Goal: Complete application form

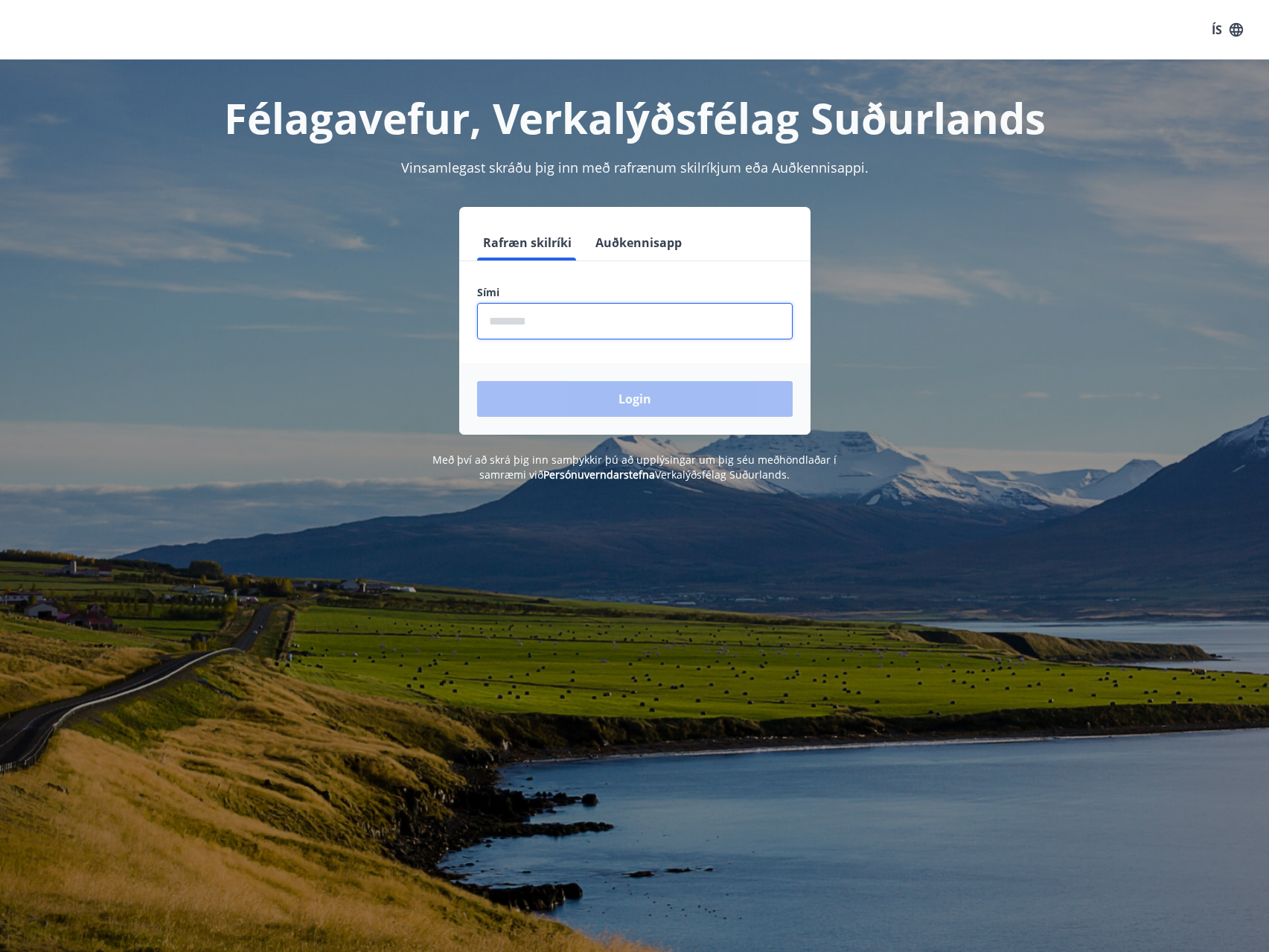
click at [595, 332] on input "phone" at bounding box center [635, 321] width 315 height 37
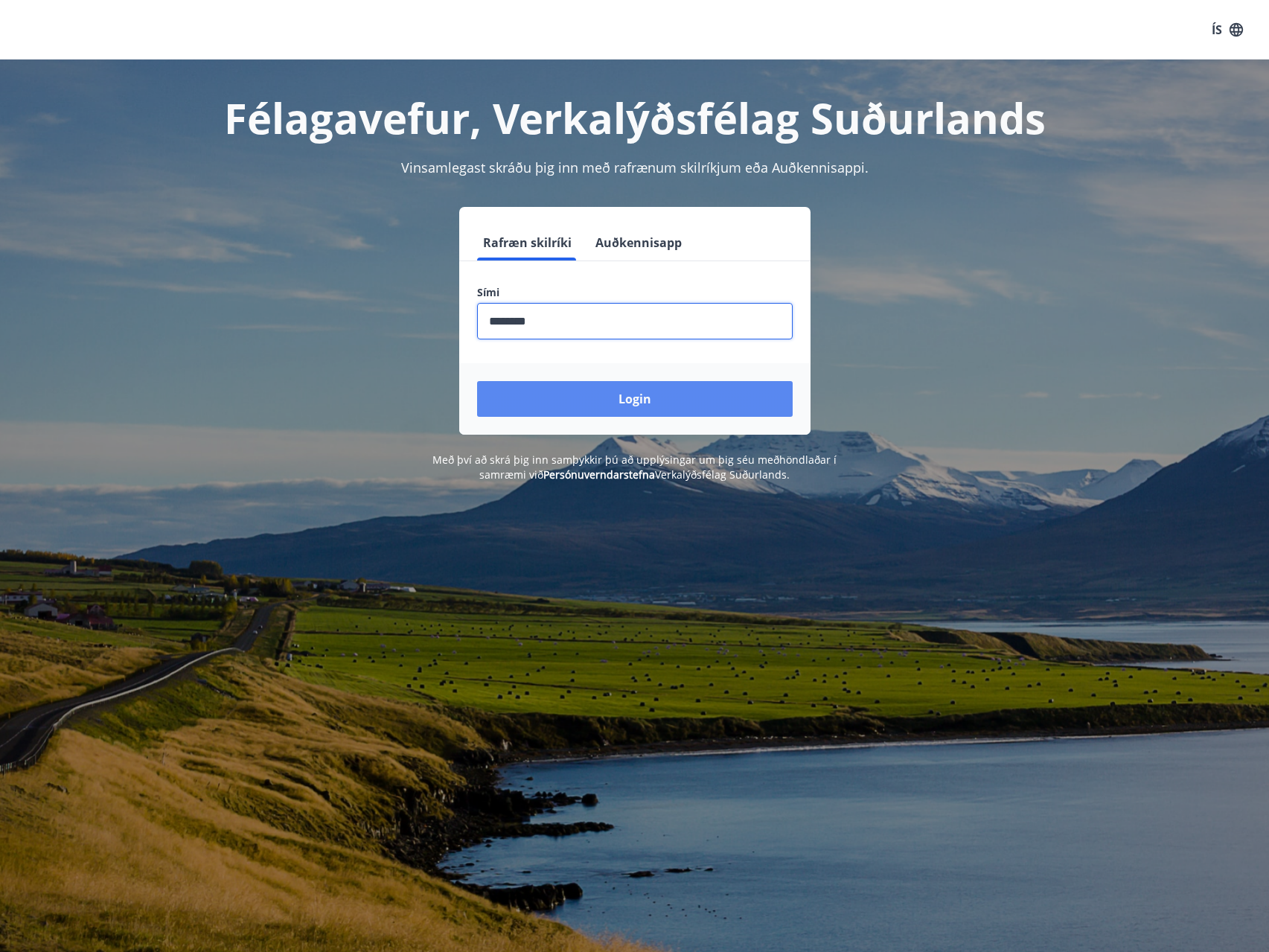
type input "********"
click at [632, 403] on button "Login" at bounding box center [635, 399] width 315 height 36
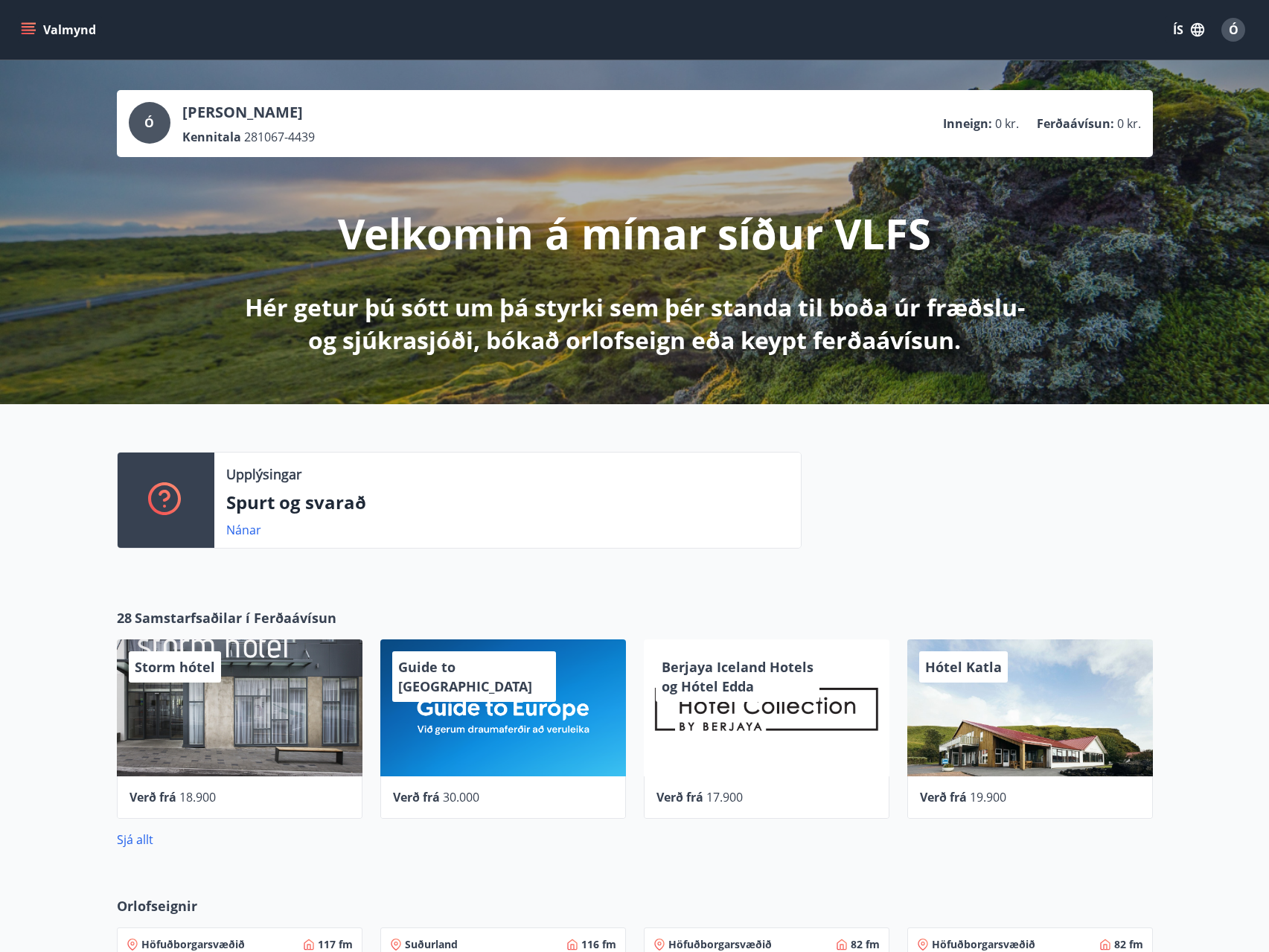
click at [28, 30] on icon "menu" at bounding box center [29, 30] width 16 height 2
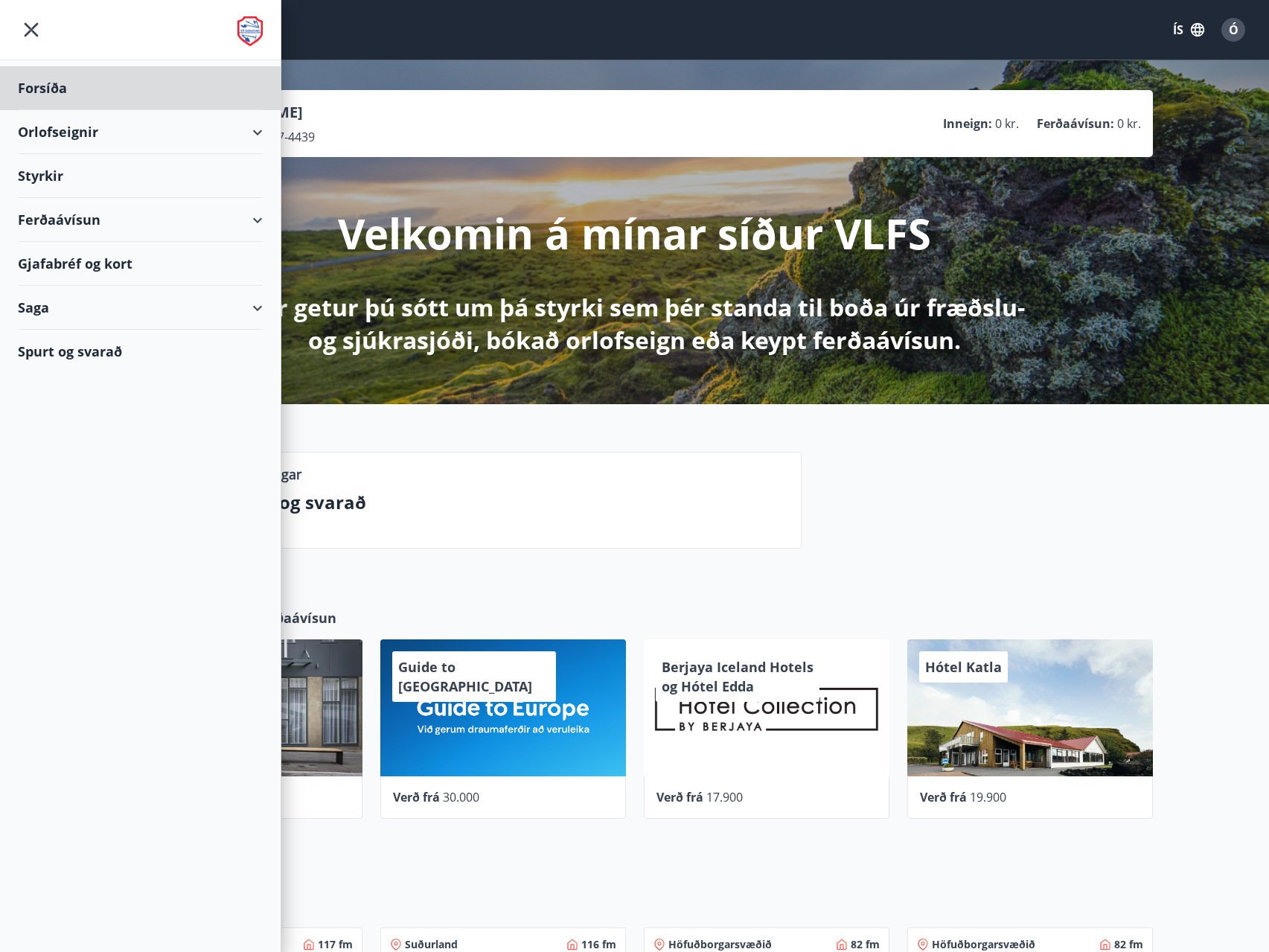
click at [61, 174] on div "Styrkir" at bounding box center [140, 175] width 245 height 44
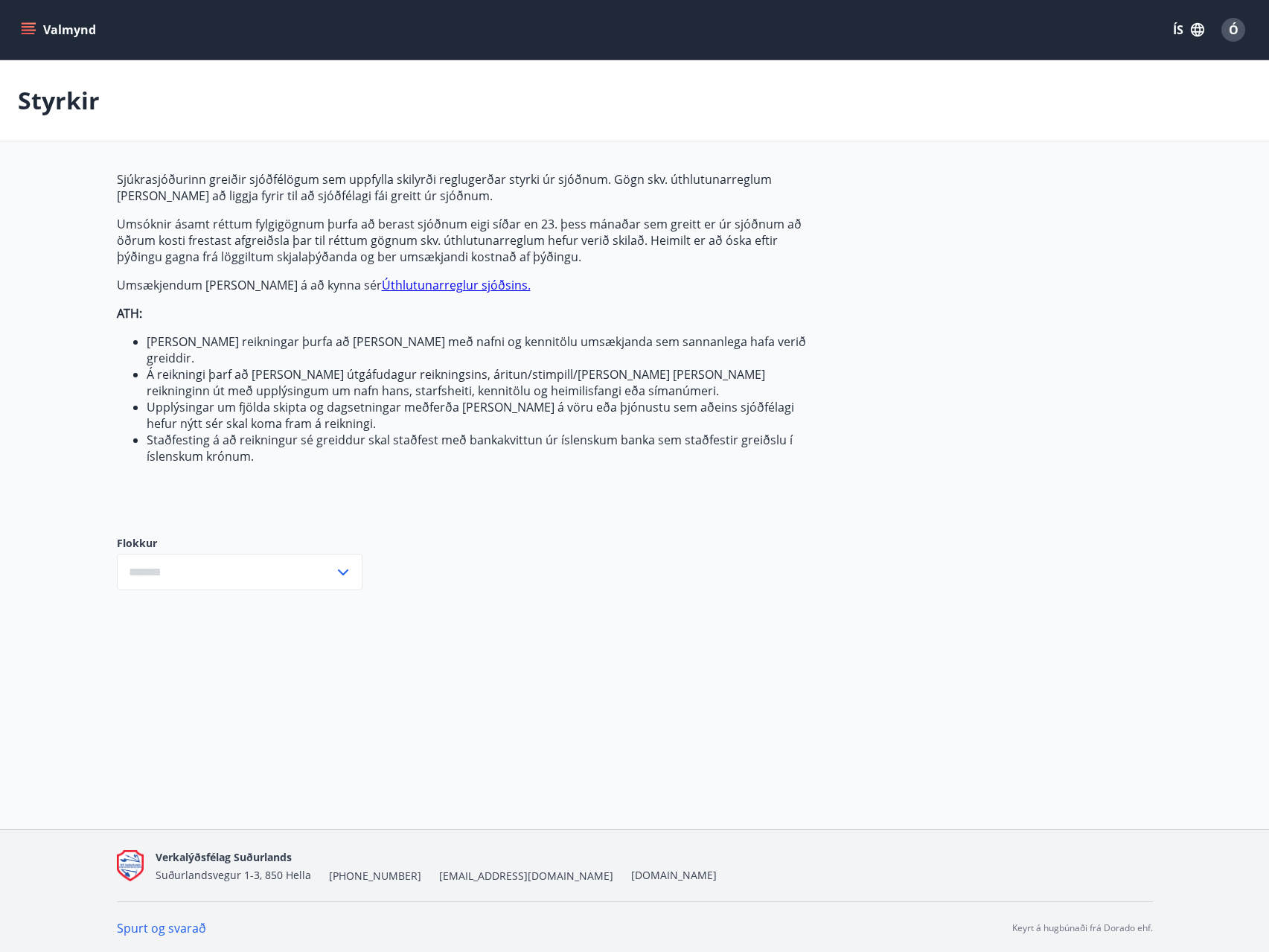
type input "***"
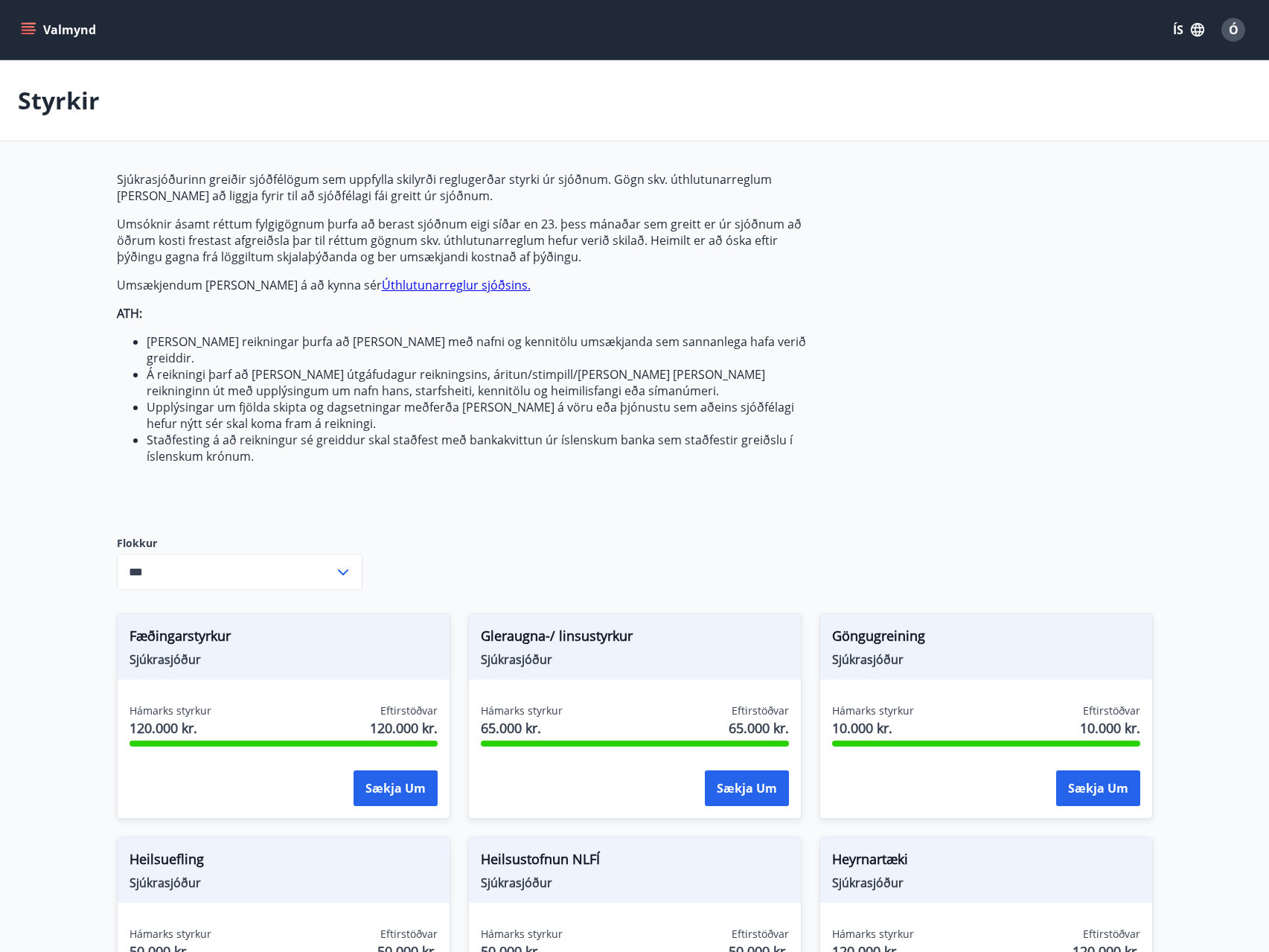
click at [443, 286] on link "Úthlutunarreglur sjóðsins." at bounding box center [456, 285] width 149 height 16
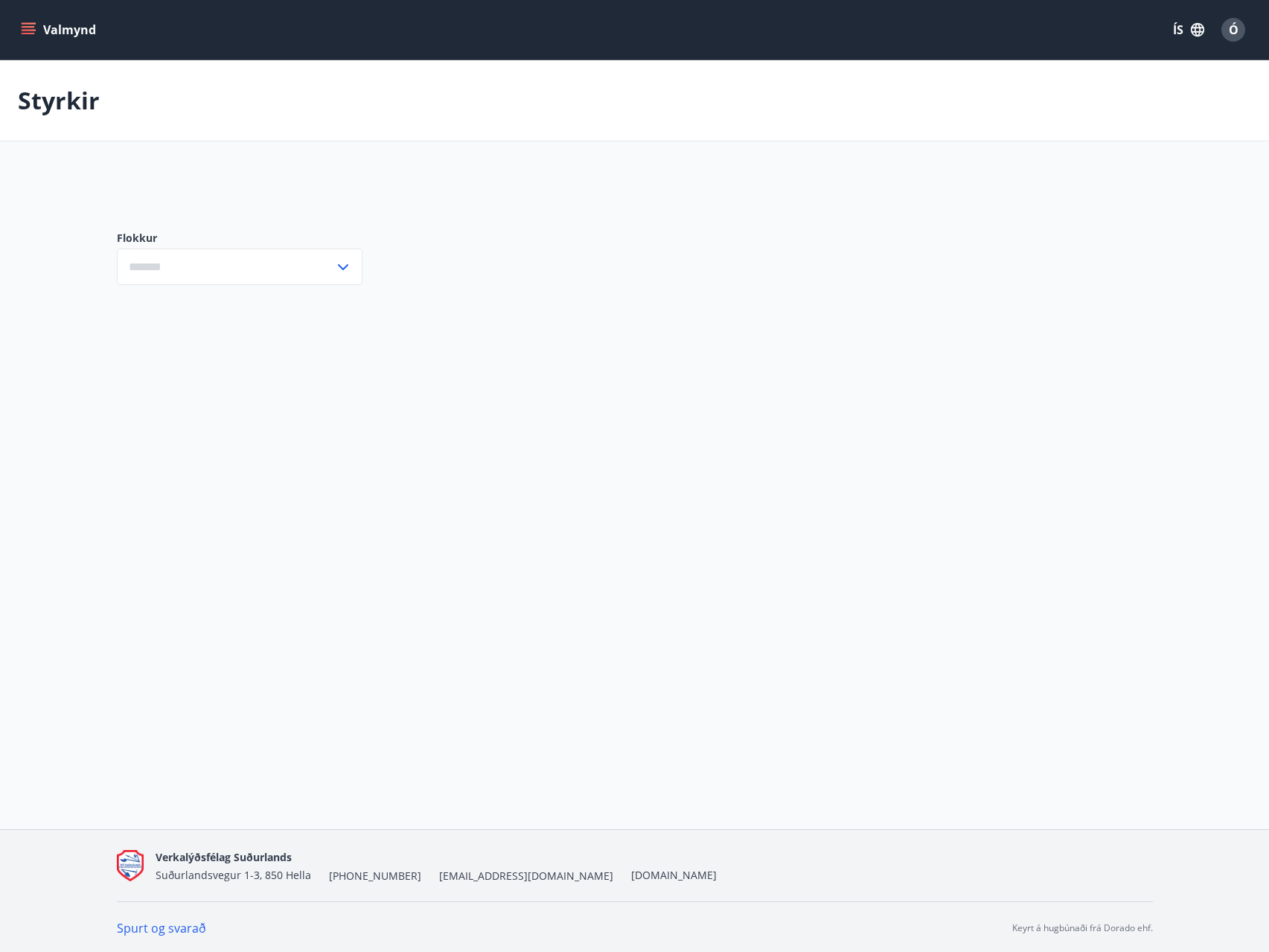
type input "***"
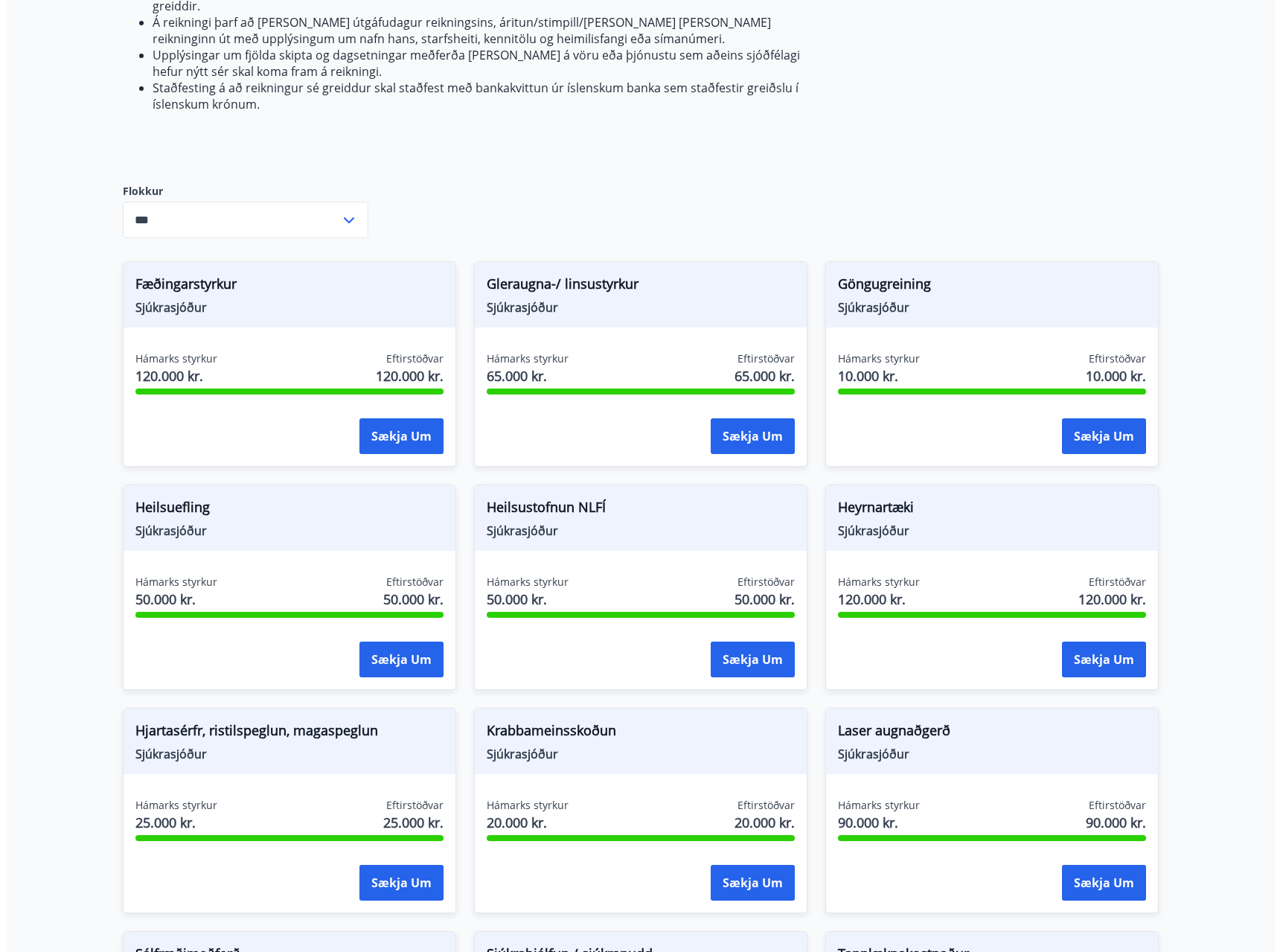
scroll to position [372, 0]
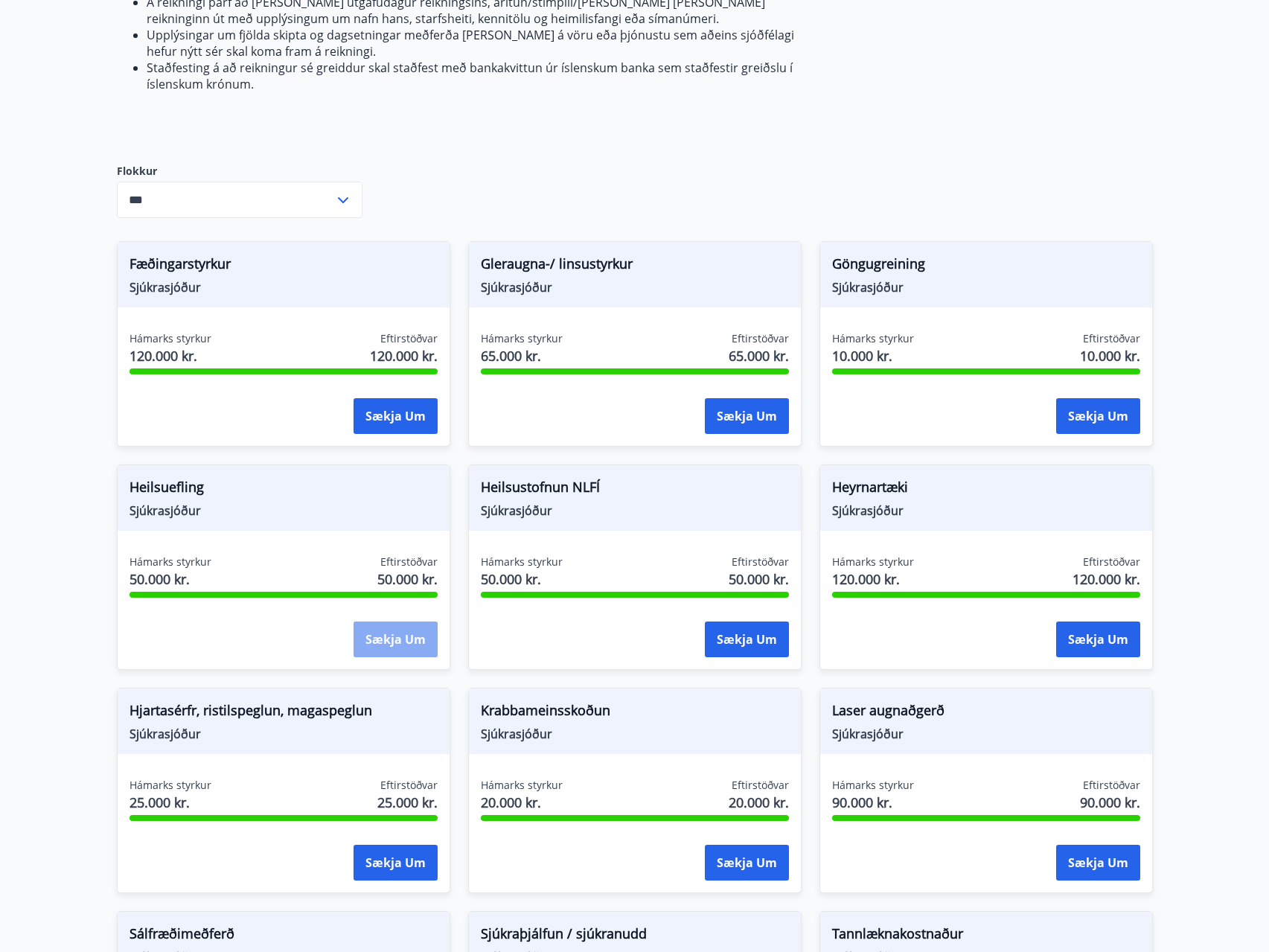
click at [399, 622] on button "Sækja um" at bounding box center [395, 639] width 84 height 36
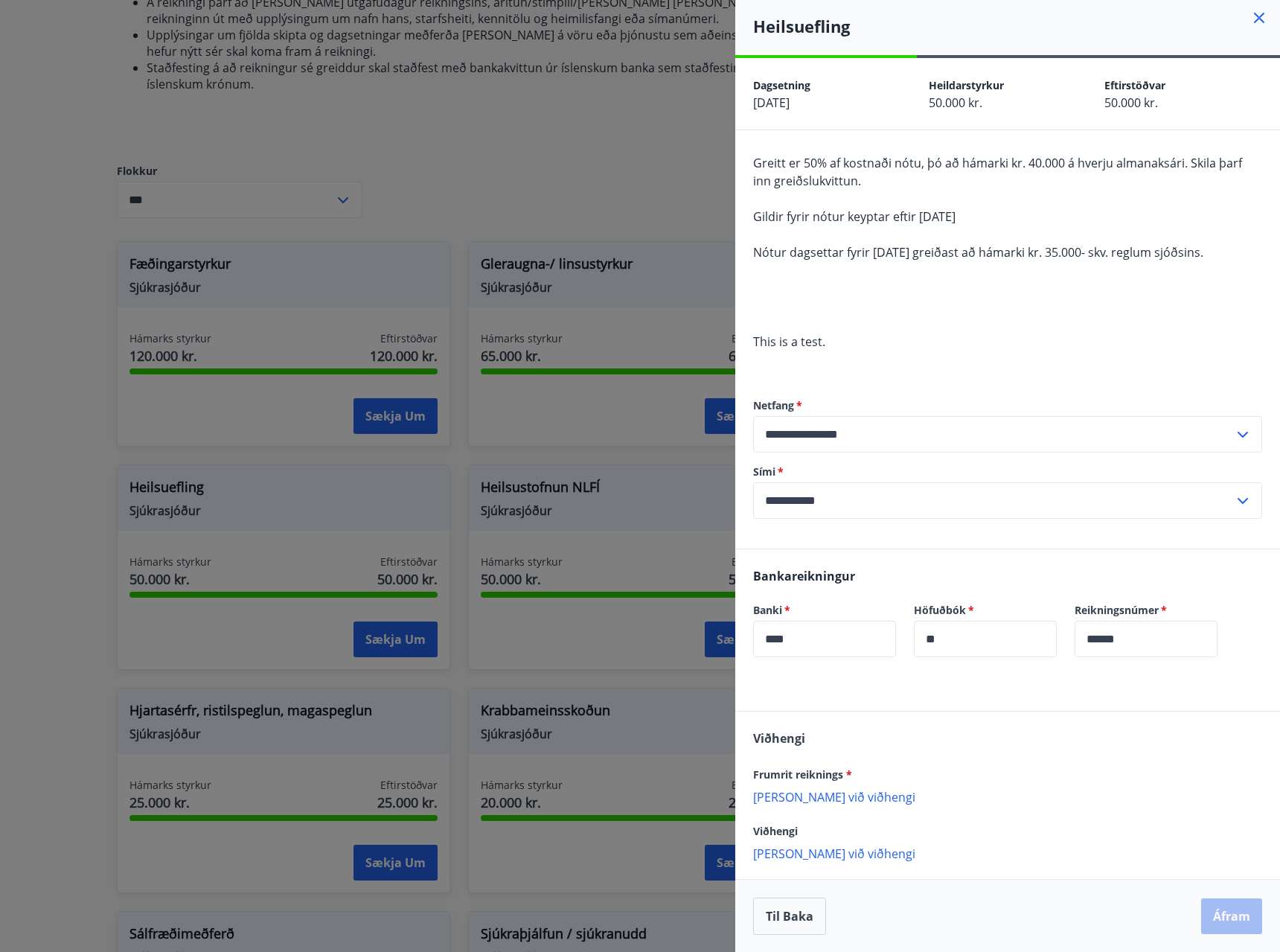
scroll to position [4, 0]
click at [812, 789] on p "[PERSON_NAME] við viðhengi" at bounding box center [1008, 795] width 510 height 15
click at [1219, 928] on button "Áfram" at bounding box center [1232, 932] width 61 height 36
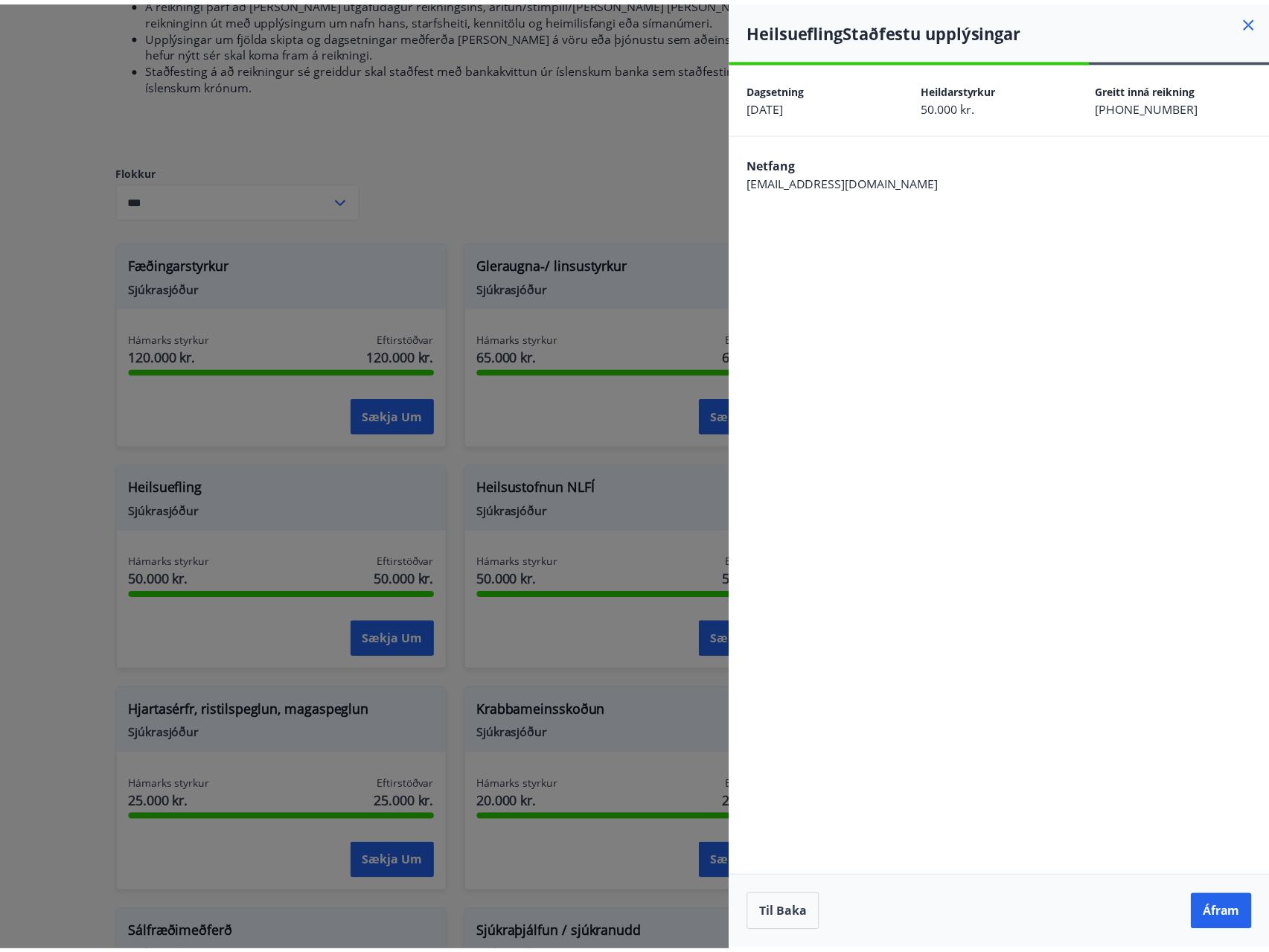
scroll to position [0, 0]
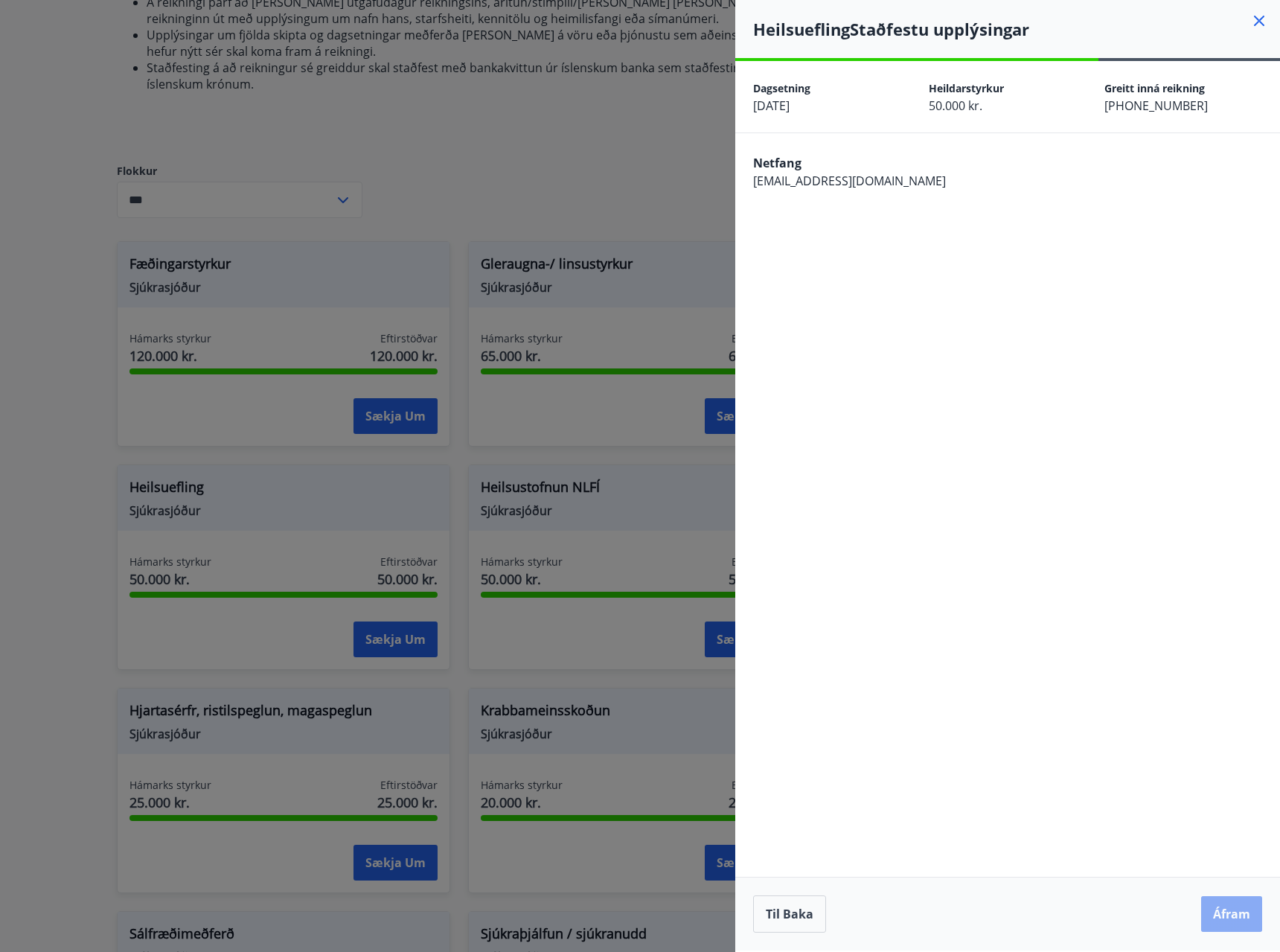
click at [1227, 907] on button "Áfram" at bounding box center [1232, 914] width 61 height 36
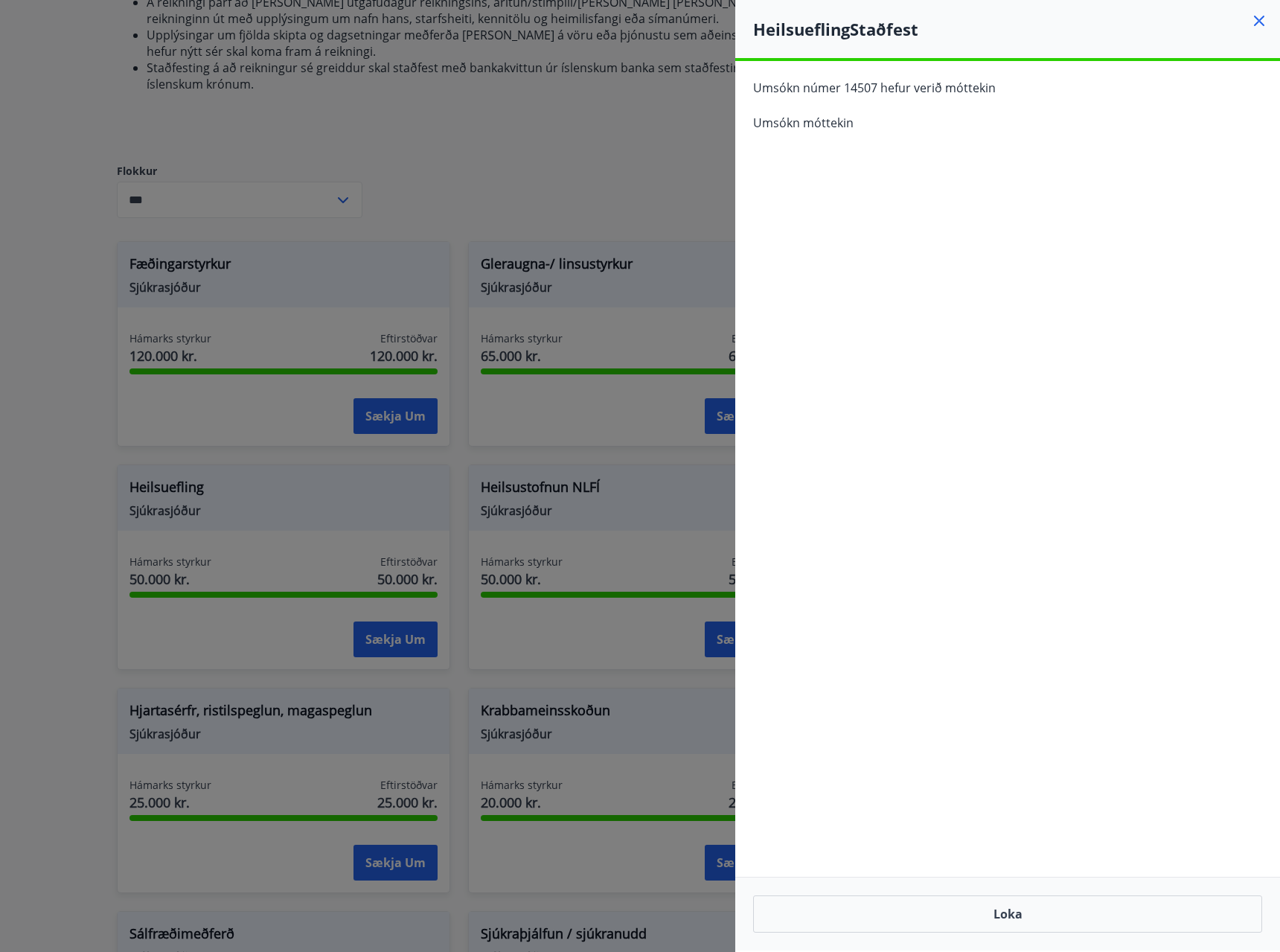
click at [1258, 16] on icon at bounding box center [1260, 20] width 18 height 18
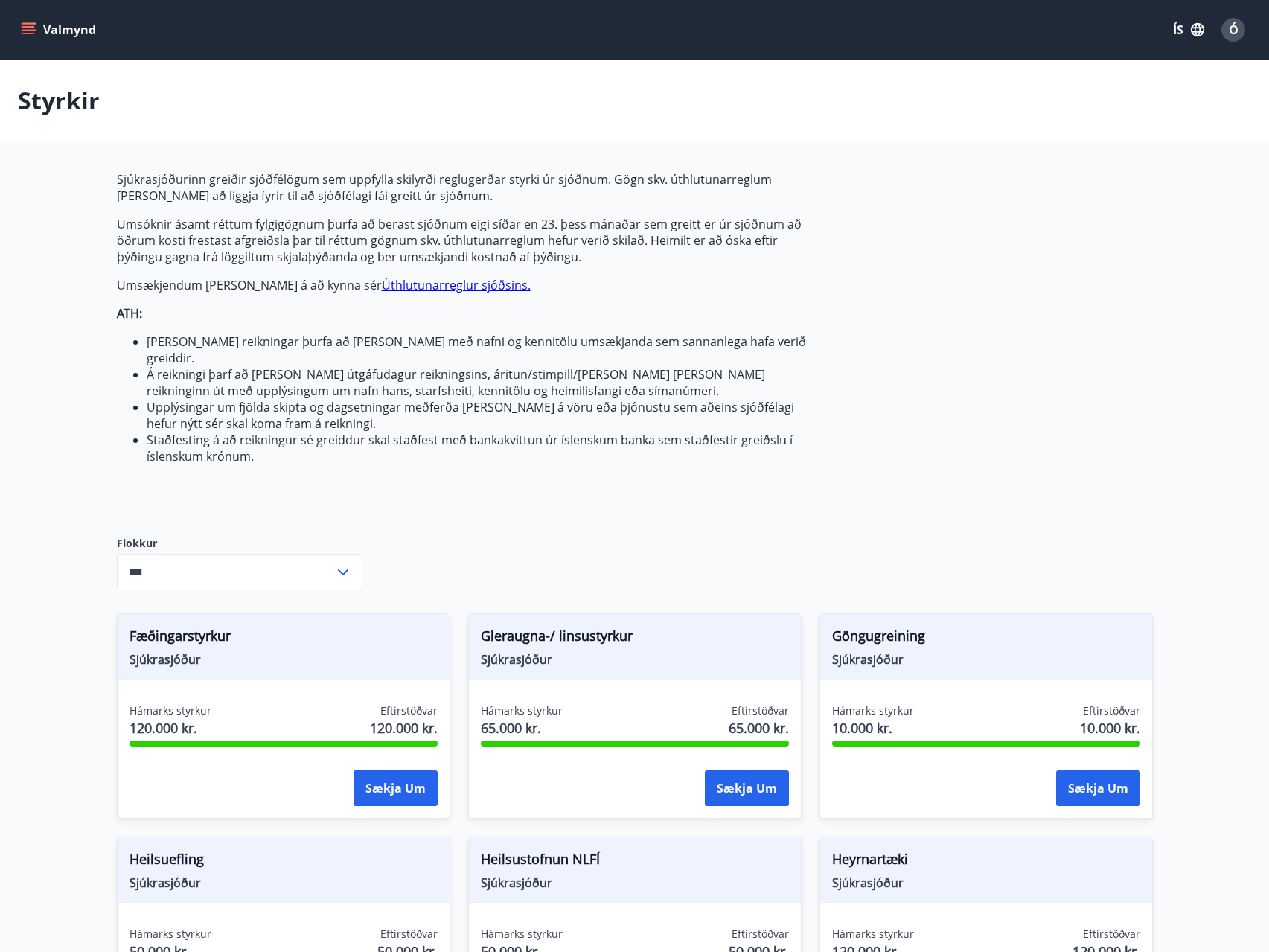
click at [30, 25] on icon "menu" at bounding box center [28, 29] width 15 height 15
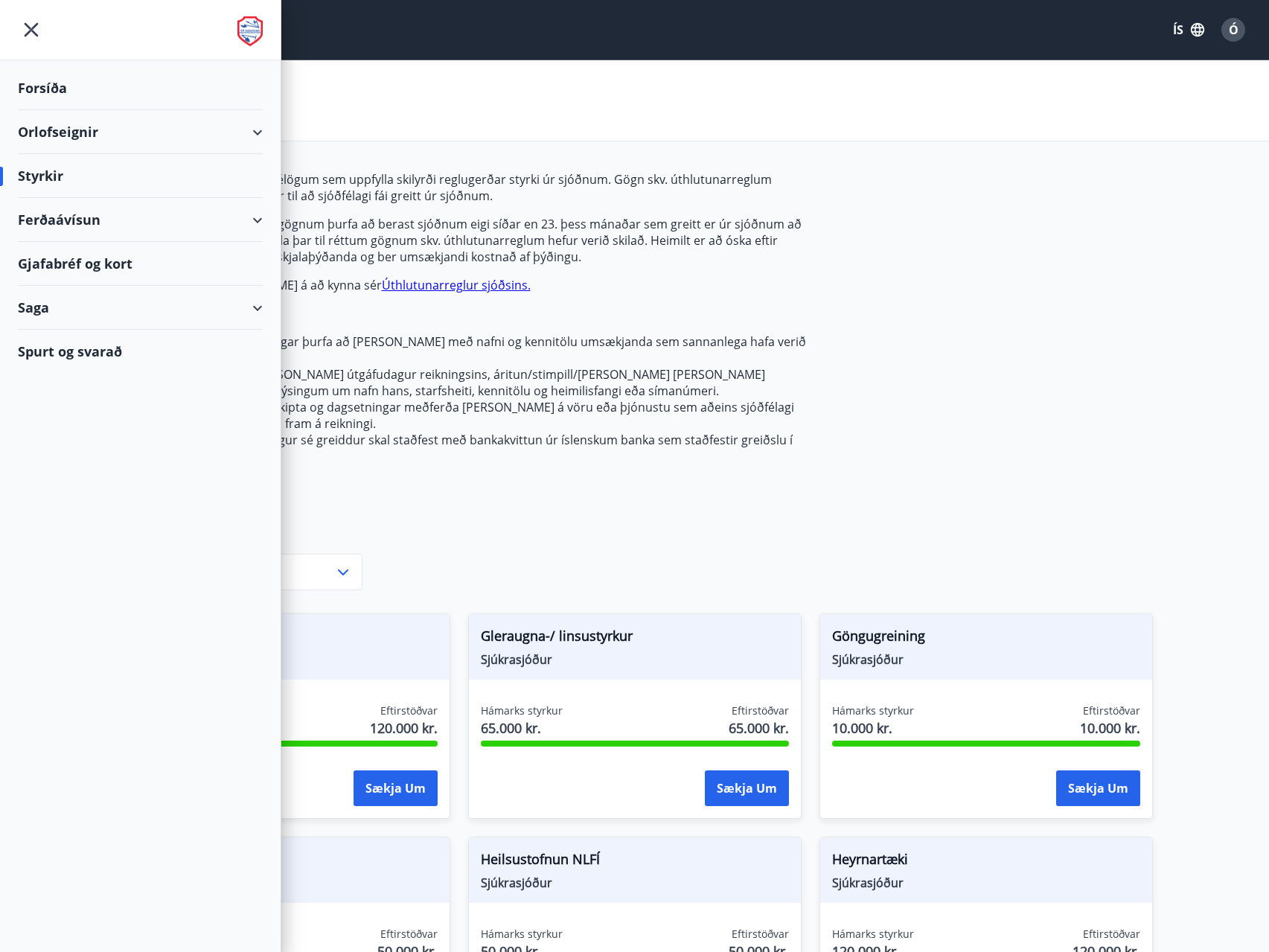
click at [65, 134] on div "Orlofseignir" at bounding box center [140, 132] width 245 height 44
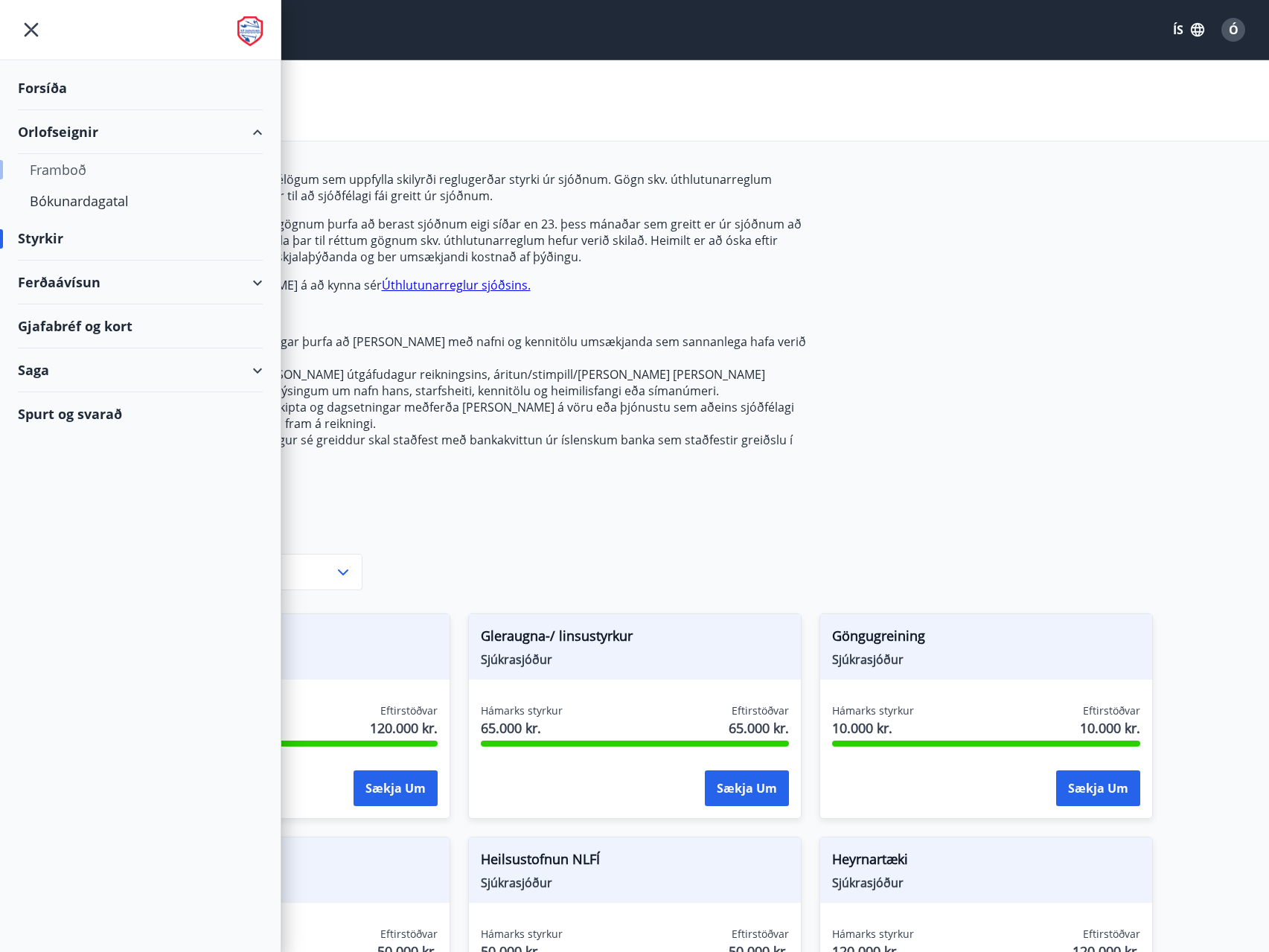
click at [70, 170] on div "Framboð" at bounding box center [140, 169] width 221 height 31
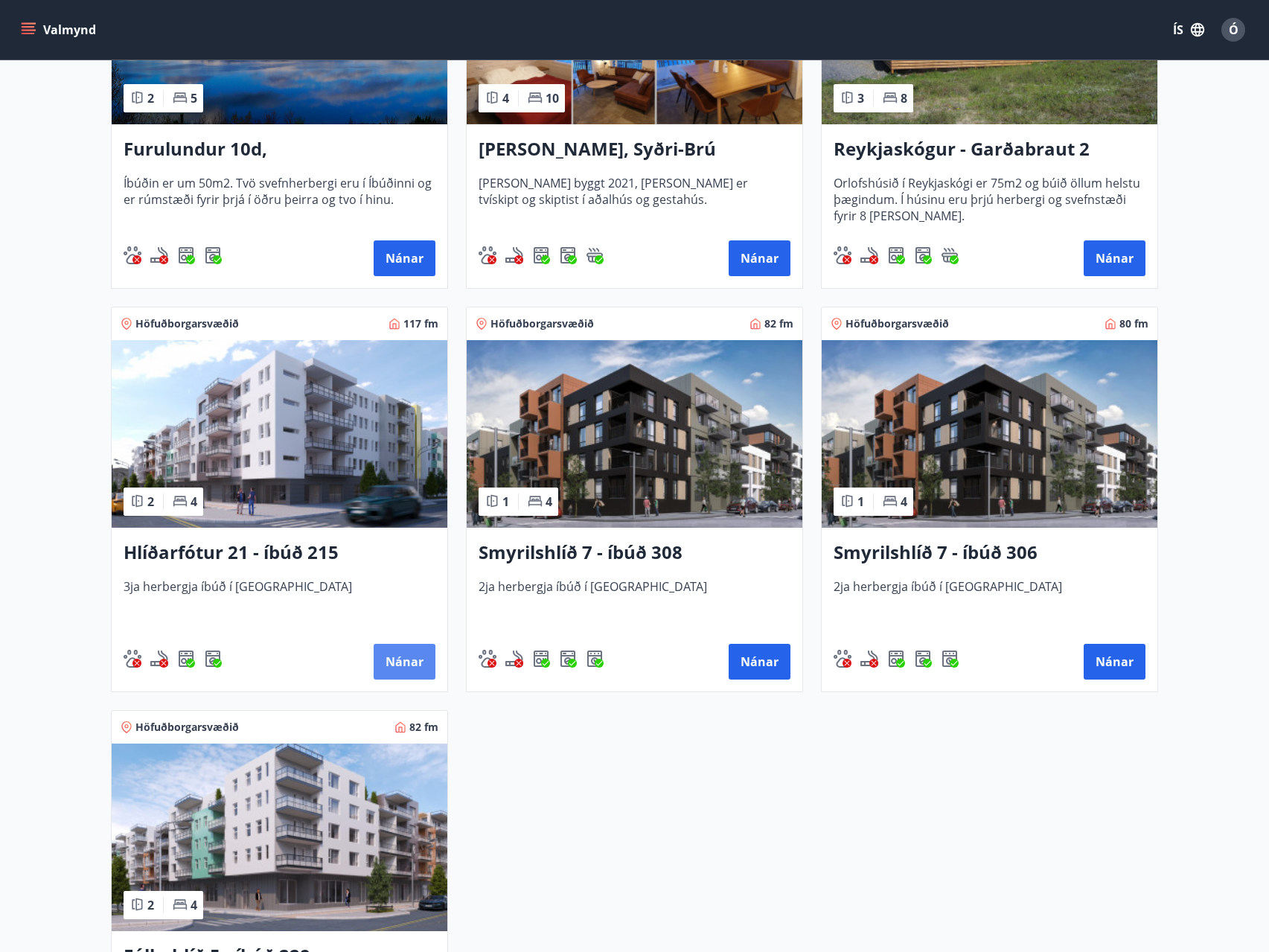
scroll to position [446, 0]
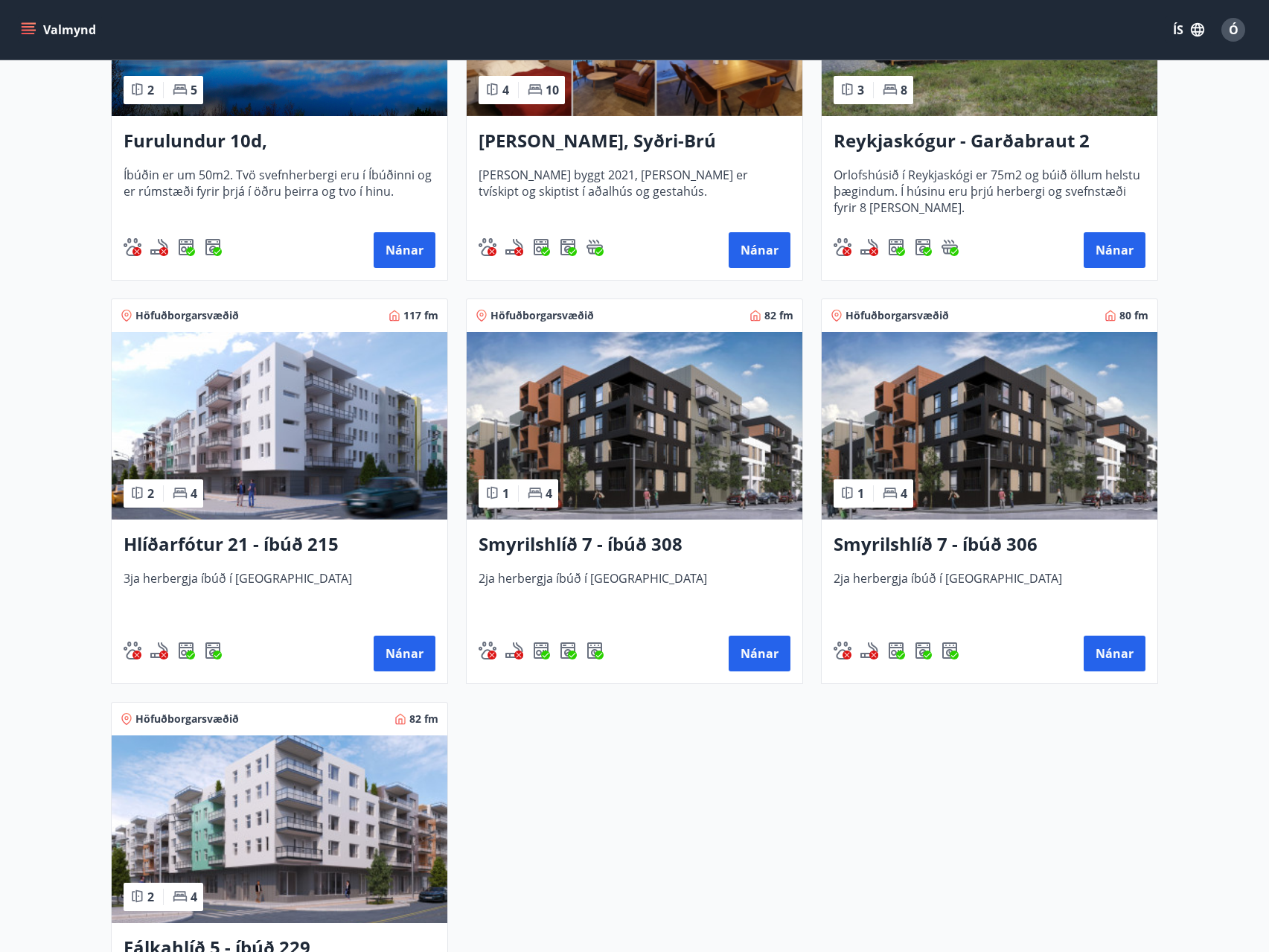
click at [599, 540] on h3 "Smyrilshlíð 7 - íbúð 308" at bounding box center [634, 545] width 312 height 27
